Goal: Task Accomplishment & Management: Manage account settings

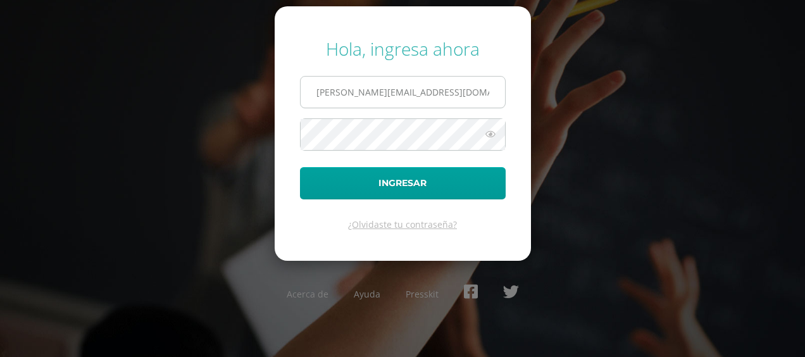
click at [388, 88] on input "j.jerez.kbdb@gmail.com" at bounding box center [403, 92] width 204 height 31
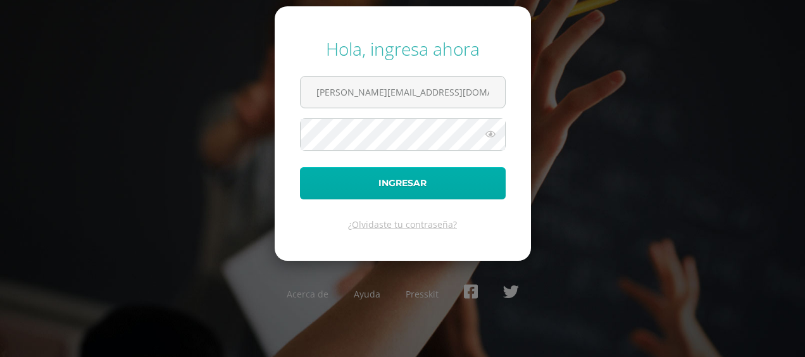
type input "j.jerez.kbdb@gmail.com"
click at [377, 180] on button "Ingresar" at bounding box center [403, 183] width 206 height 32
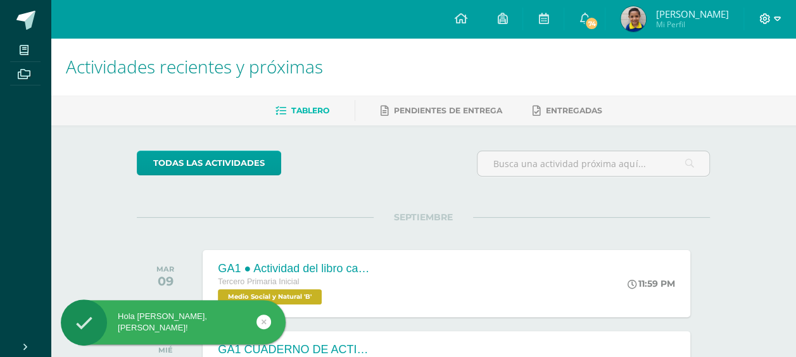
click at [766, 18] on icon at bounding box center [765, 18] width 11 height 11
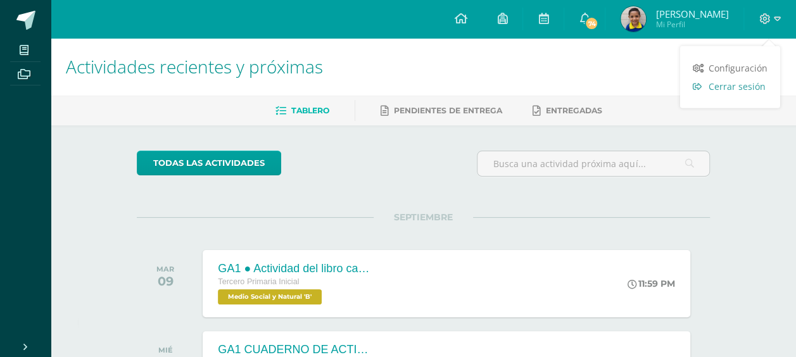
click at [716, 90] on span "Cerrar sesión" at bounding box center [736, 86] width 57 height 12
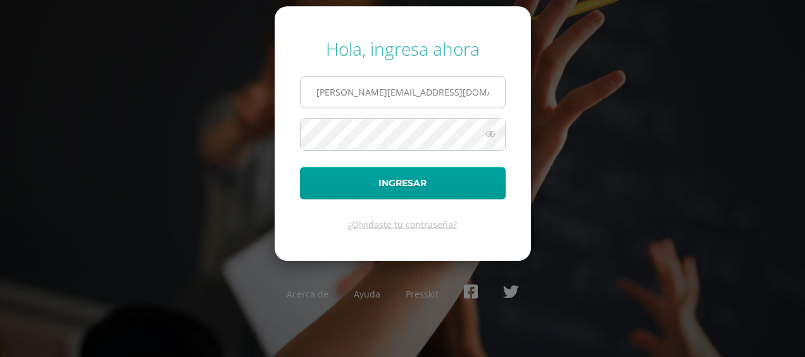
click at [332, 94] on input "j.jerez.kbdb@gmail.com" at bounding box center [403, 92] width 204 height 31
type input "s.jerez.prekinder.db11@gmail.com"
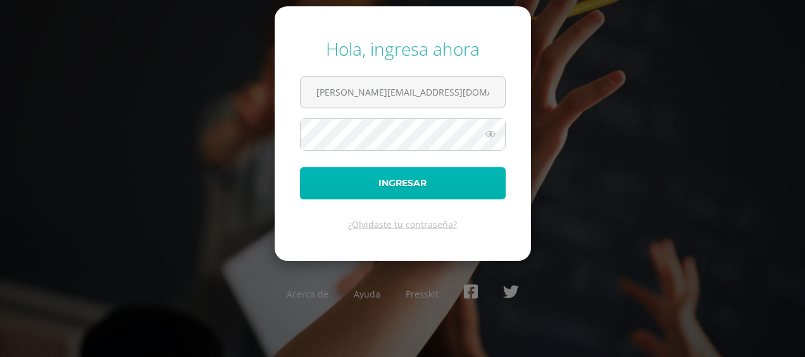
click at [361, 192] on button "Ingresar" at bounding box center [403, 183] width 206 height 32
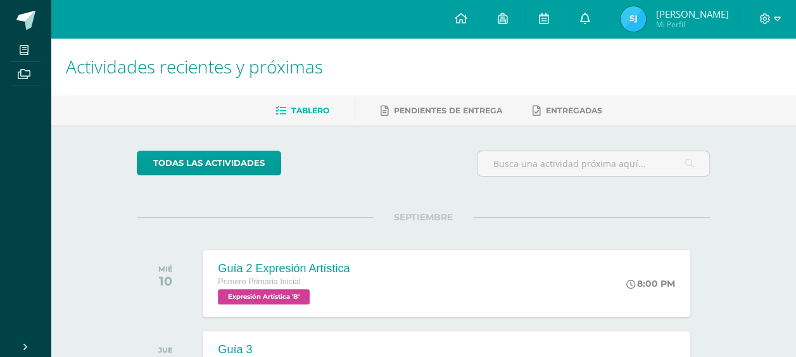
click at [587, 18] on link at bounding box center [584, 19] width 41 height 38
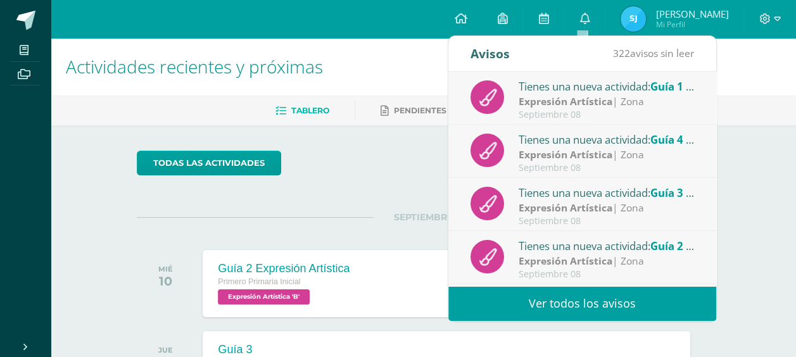
click at [574, 308] on link "Ver todos los avisos" at bounding box center [582, 303] width 268 height 35
